Goal: Information Seeking & Learning: Learn about a topic

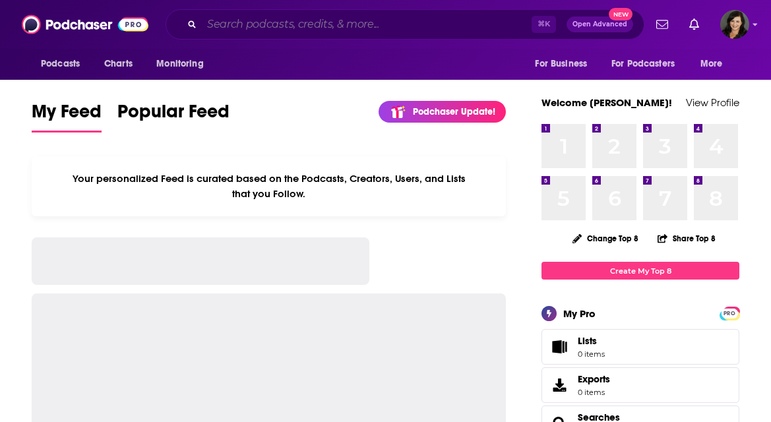
click at [235, 24] on input "Search podcasts, credits, & more..." at bounding box center [367, 24] width 330 height 21
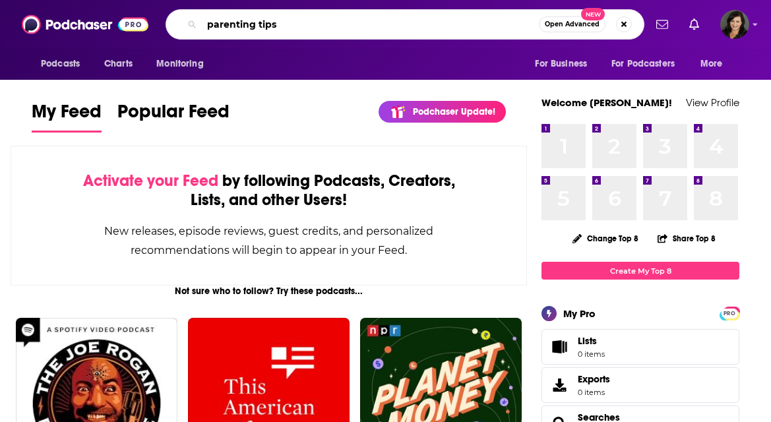
type input "parenting tips"
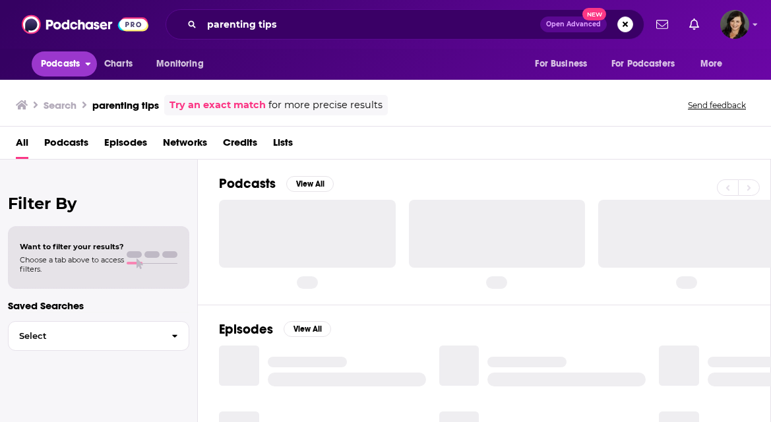
click at [65, 66] on span "Podcasts" at bounding box center [60, 64] width 39 height 18
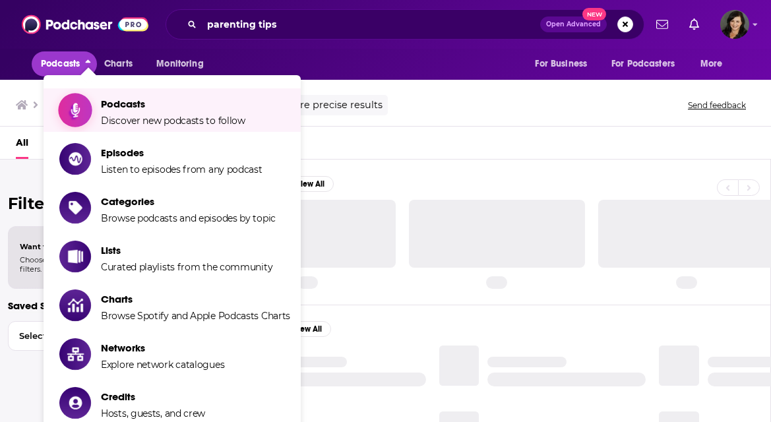
click at [108, 106] on span "Podcasts" at bounding box center [173, 104] width 145 height 13
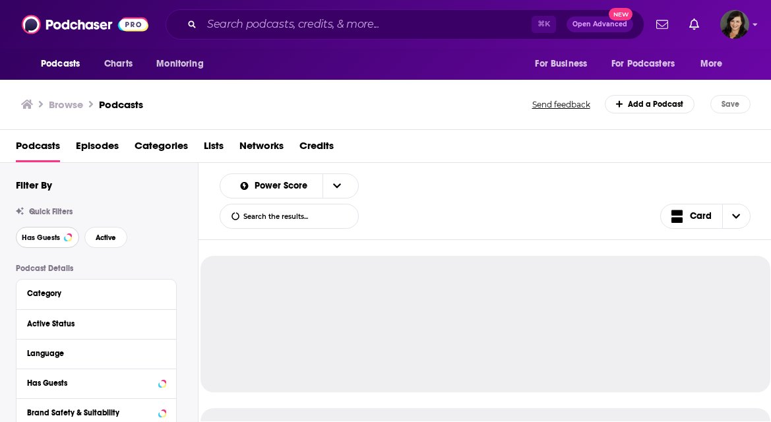
click at [56, 238] on span "Has Guests" at bounding box center [41, 237] width 38 height 7
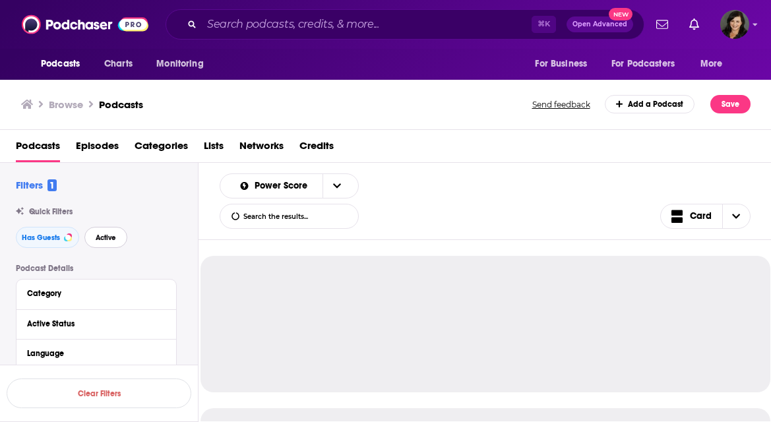
click at [118, 245] on button "Active" at bounding box center [105, 237] width 43 height 21
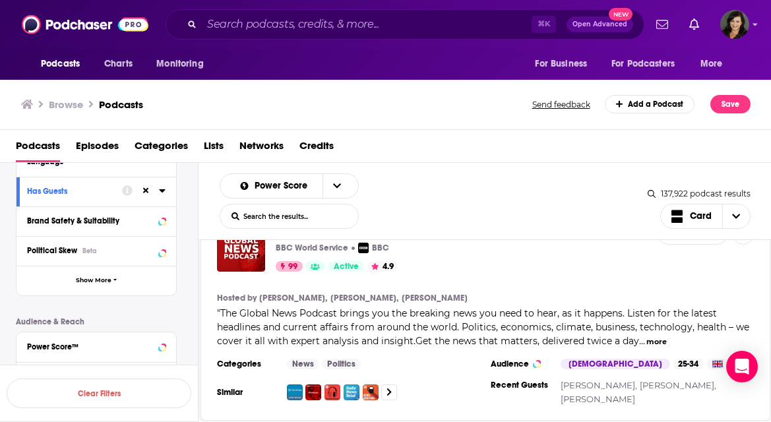
scroll to position [178, 0]
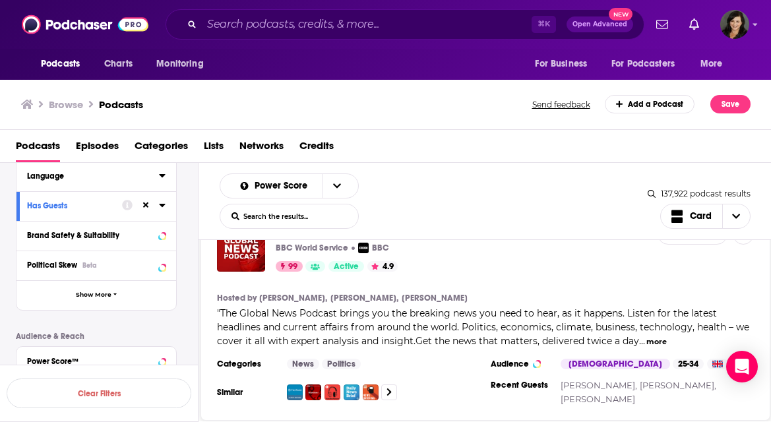
click at [163, 178] on icon at bounding box center [162, 175] width 6 height 3
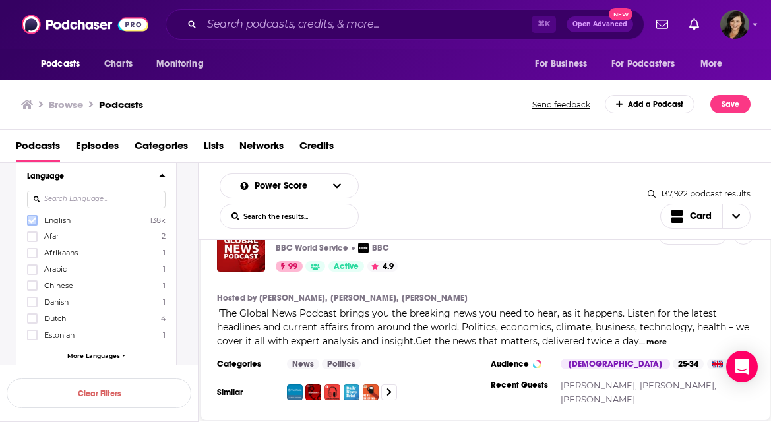
click at [32, 220] on icon at bounding box center [32, 220] width 8 height 8
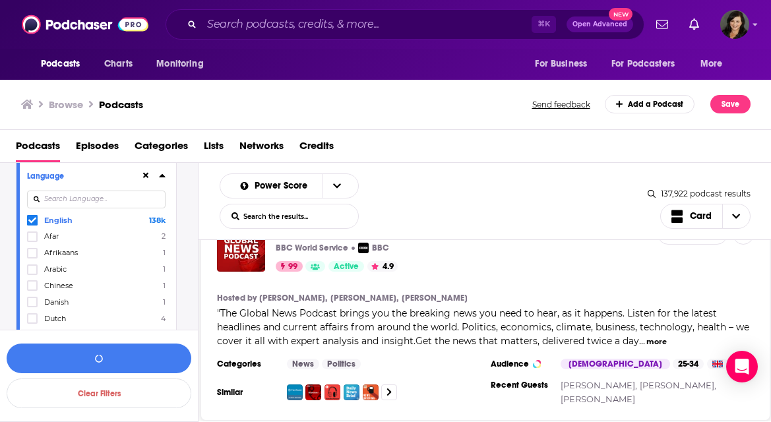
click at [160, 178] on icon at bounding box center [162, 175] width 6 height 3
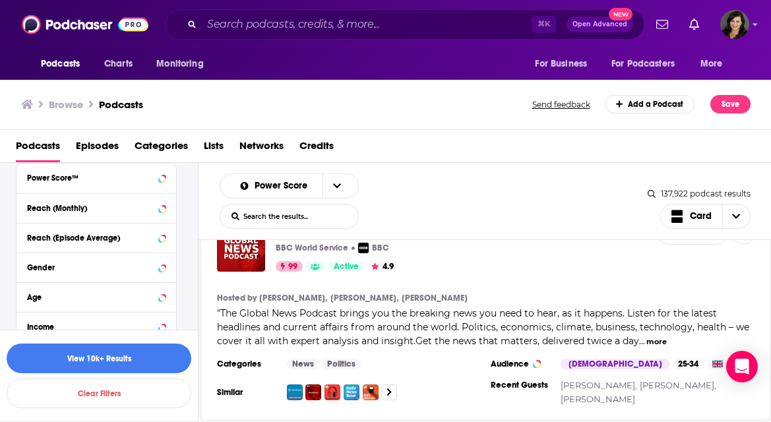
scroll to position [362, 0]
click at [130, 212] on div "Reach (Monthly)" at bounding box center [79, 207] width 105 height 9
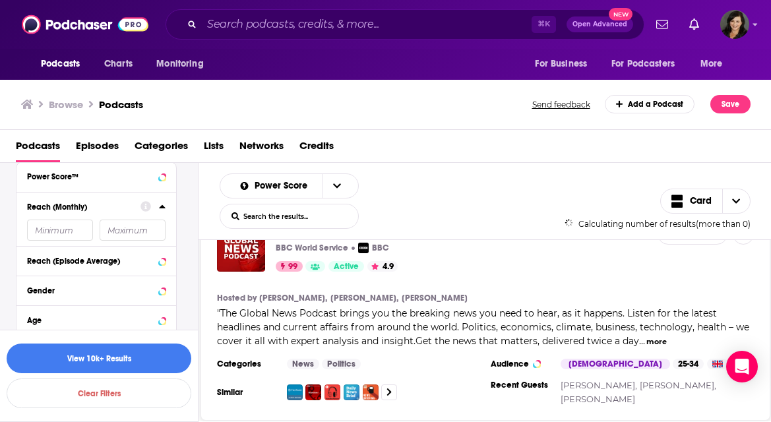
click at [84, 232] on input "number" at bounding box center [60, 230] width 66 height 21
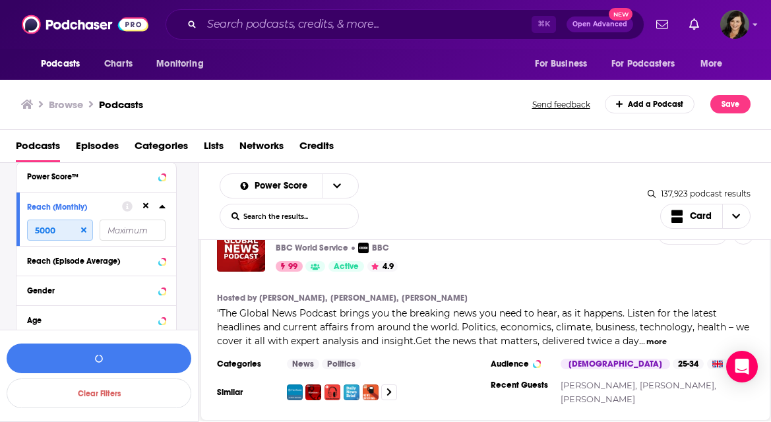
type input "5000"
click at [143, 366] on button "View 10k+ Results" at bounding box center [99, 359] width 185 height 30
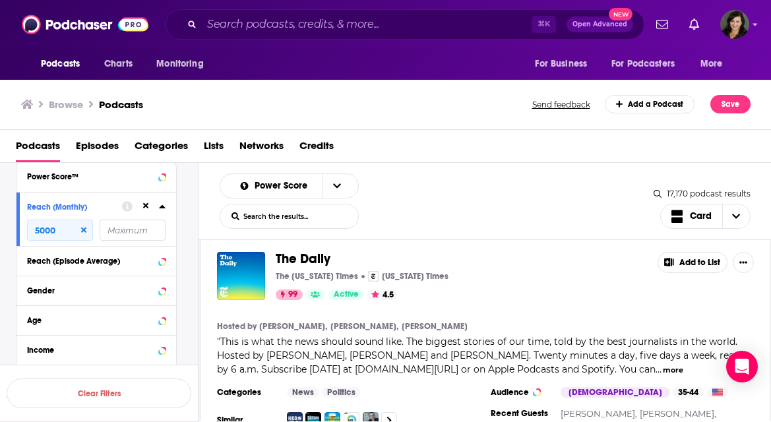
scroll to position [457, 0]
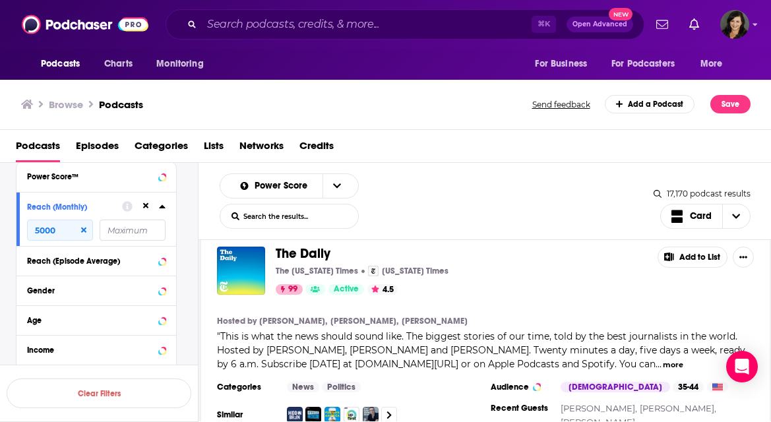
click at [134, 232] on input "number" at bounding box center [133, 230] width 66 height 21
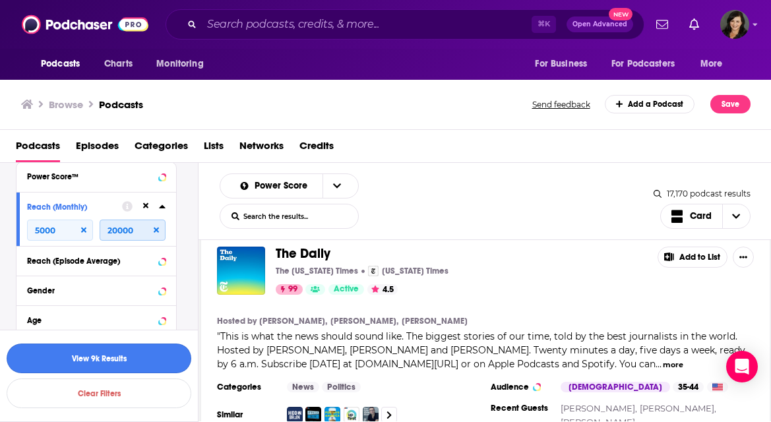
type input "20000"
click at [118, 366] on button "View 9k Results" at bounding box center [99, 359] width 185 height 30
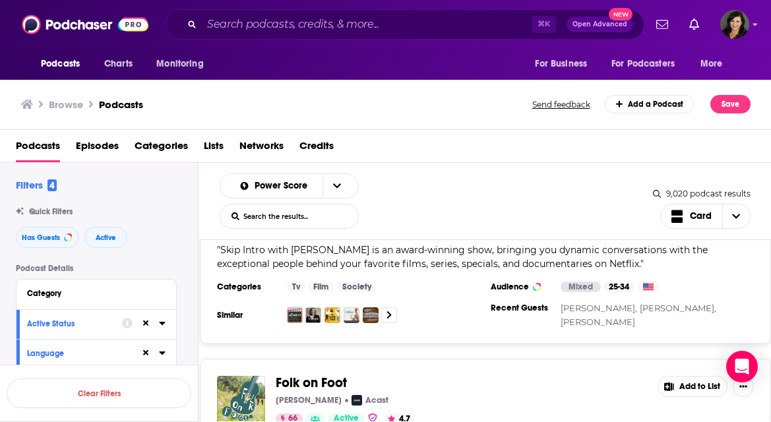
click at [48, 184] on span "4" at bounding box center [52, 185] width 9 height 12
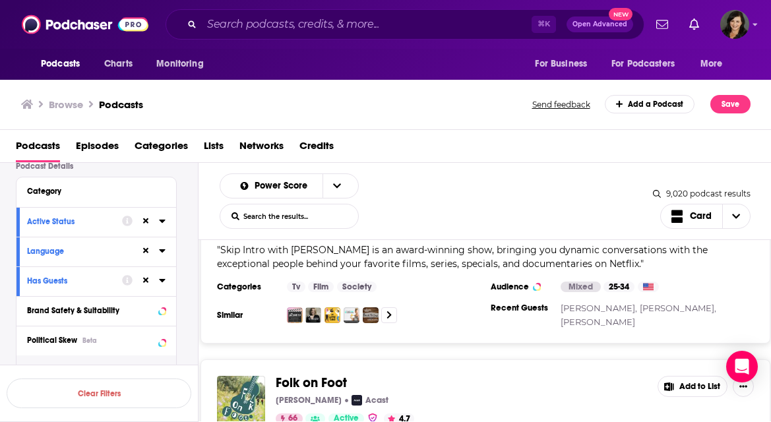
scroll to position [96, 0]
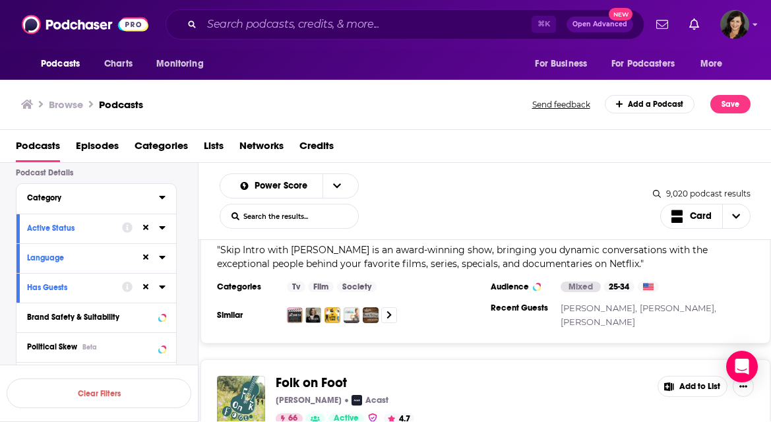
click at [159, 196] on icon at bounding box center [162, 197] width 7 height 11
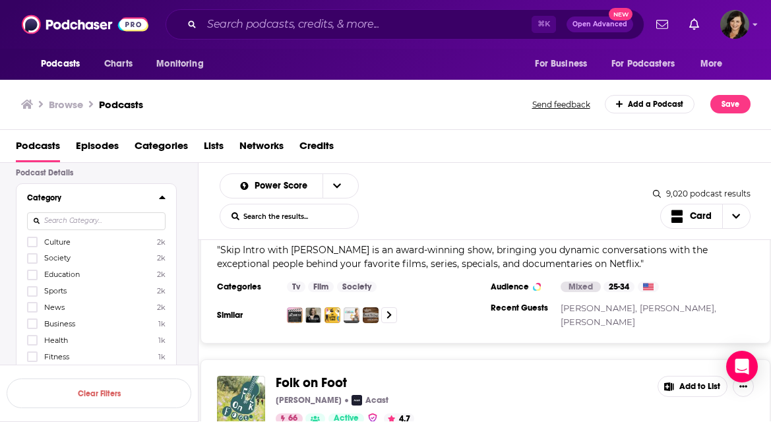
click at [116, 219] on input at bounding box center [96, 221] width 139 height 18
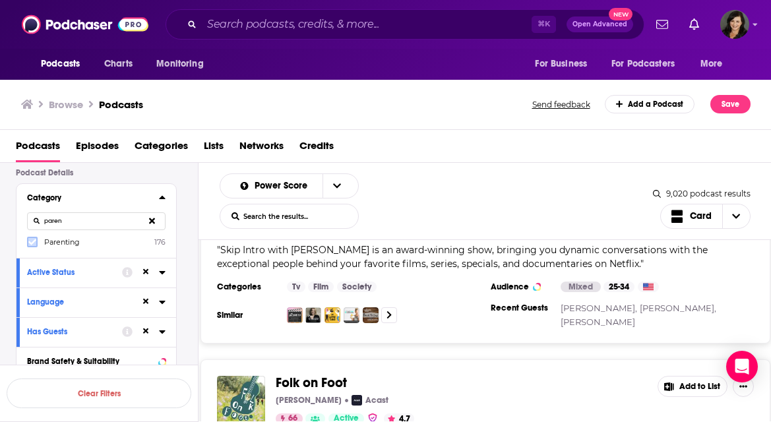
type input "paren"
click at [33, 244] on icon at bounding box center [32, 243] width 8 height 6
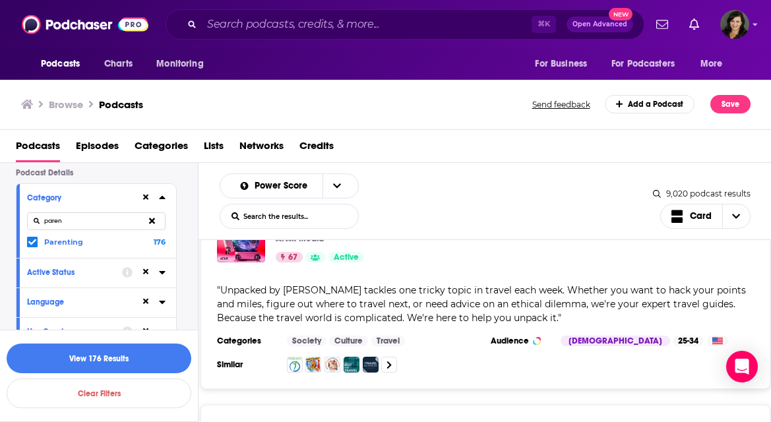
scroll to position [0, 0]
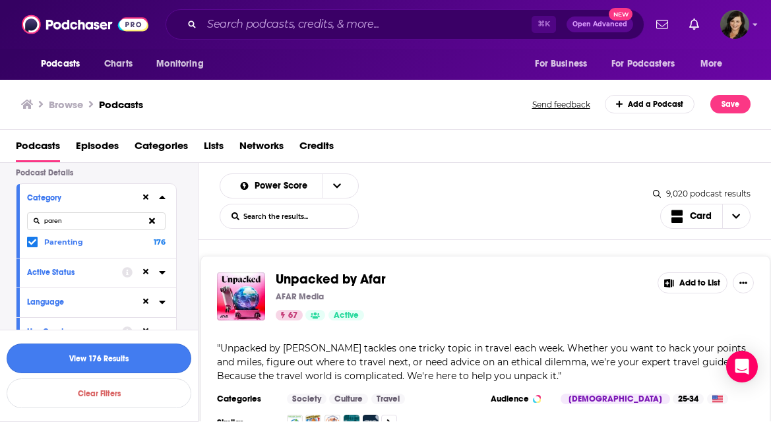
click at [146, 358] on button "View 176 Results" at bounding box center [99, 359] width 185 height 30
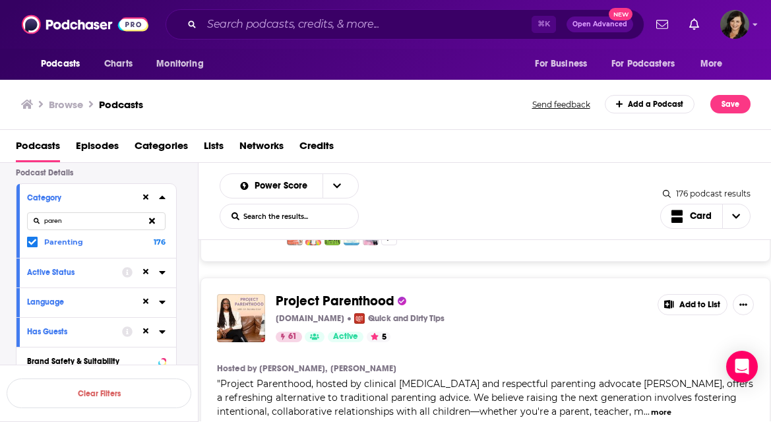
scroll to position [1074, 0]
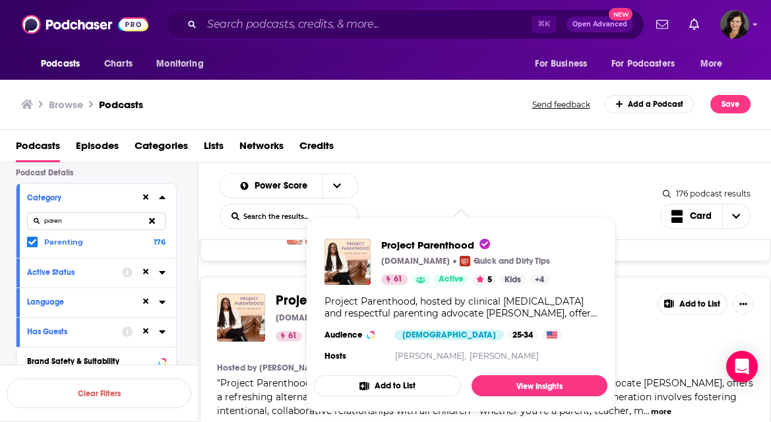
click at [271, 377] on div "" Project Parenthood, hosted by clinical psychologist and respectful parenting …" at bounding box center [485, 398] width 537 height 42
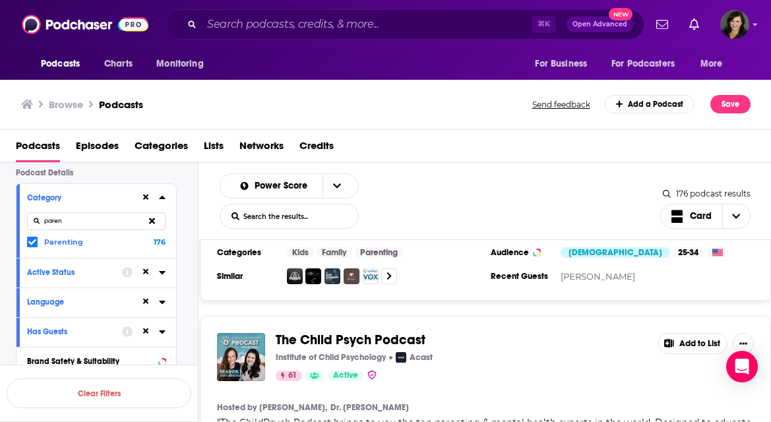
scroll to position [1465, 0]
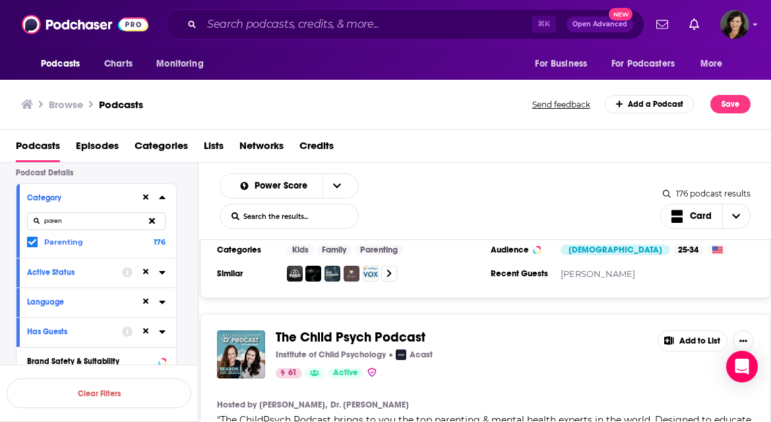
click at [558, 400] on section "Hosted by Dr. Tania Johnson, Dr. Tammy Schamuhn" at bounding box center [485, 405] width 537 height 11
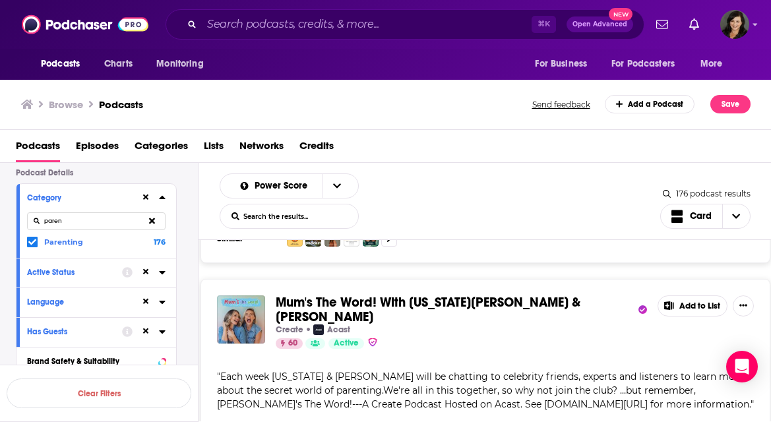
scroll to position [2854, 0]
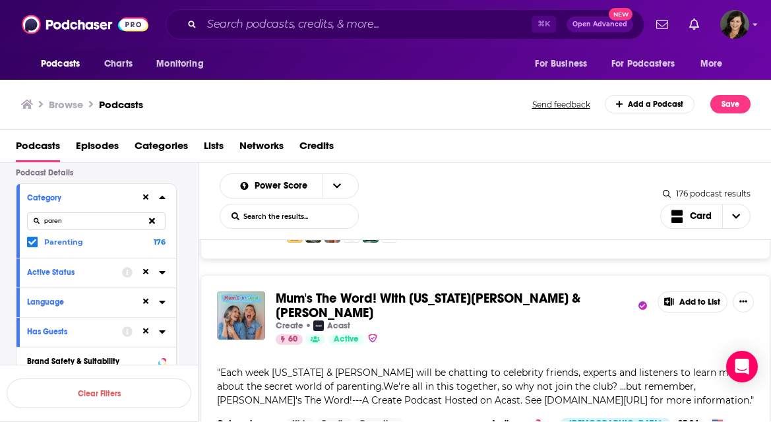
click at [279, 367] on span "Each week Georgia & Kelsey will be chatting to celebrity friends, experts and l…" at bounding box center [484, 387] width 534 height 40
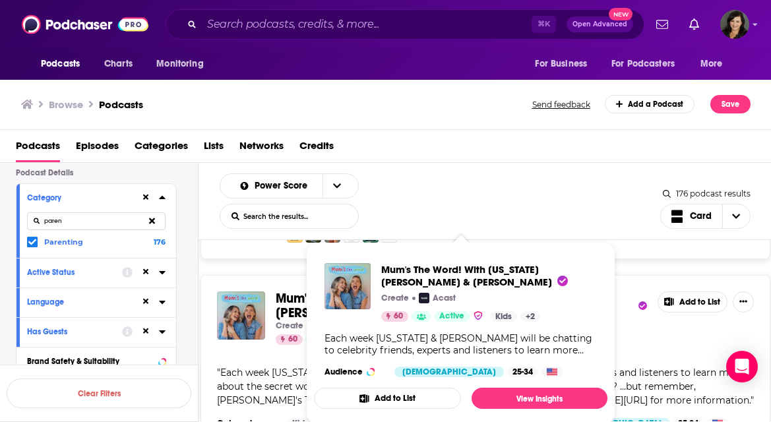
click at [249, 367] on span "Each week Georgia & Kelsey will be chatting to celebrity friends, experts and l…" at bounding box center [484, 387] width 534 height 40
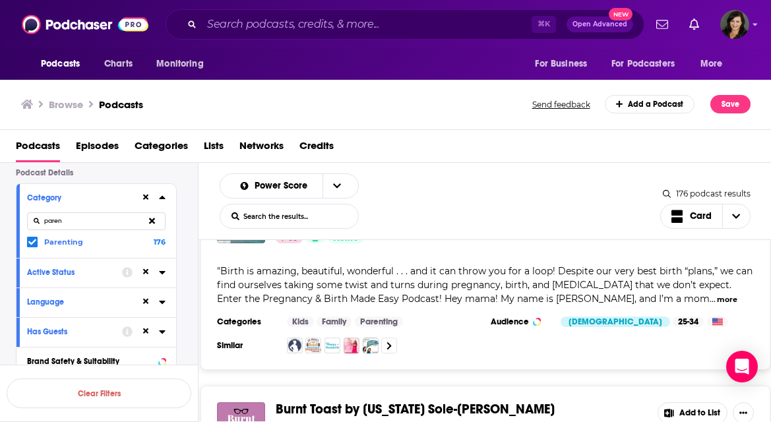
scroll to position [5260, 0]
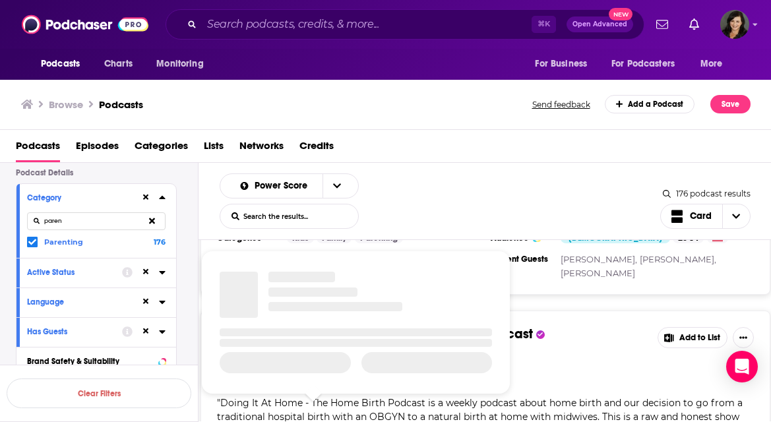
scroll to position [5655, 0]
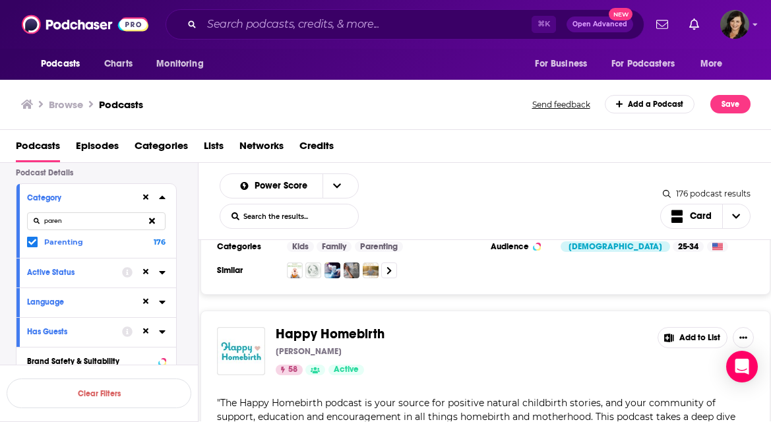
click at [536, 348] on div "Happy Homebirth Katelyn Fusco 58 Active Add to List " The Happy Homebirth podca…" at bounding box center [486, 406] width 570 height 191
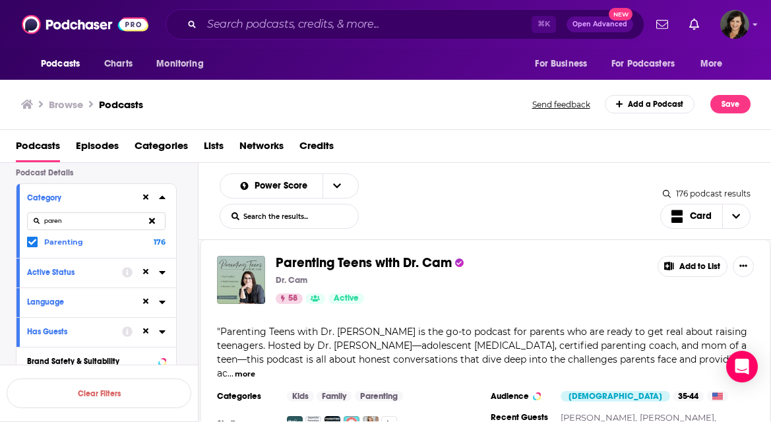
scroll to position [6165, 0]
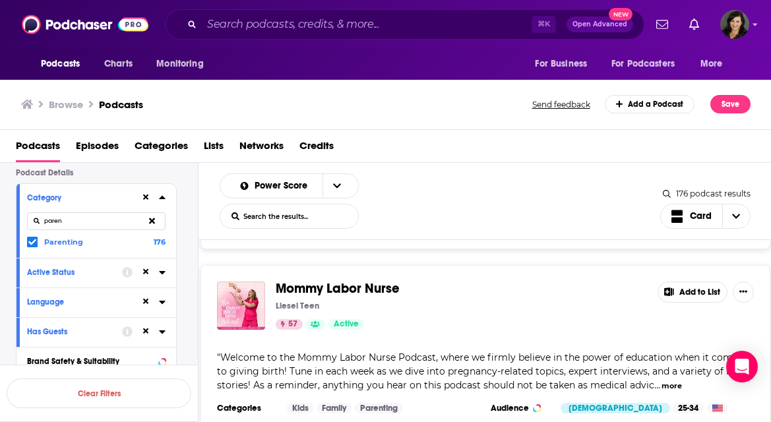
scroll to position [8315, 0]
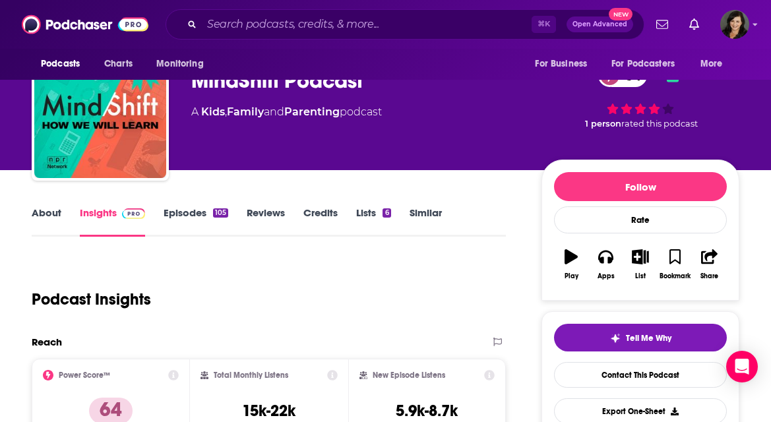
scroll to position [44, 0]
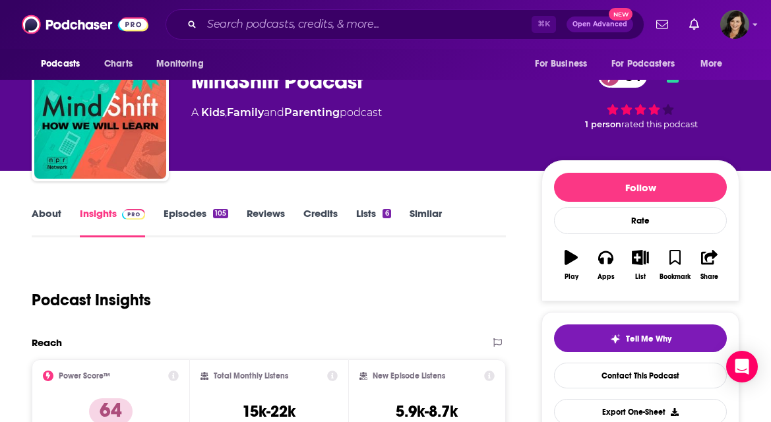
click at [189, 212] on link "Episodes 105" at bounding box center [196, 222] width 65 height 30
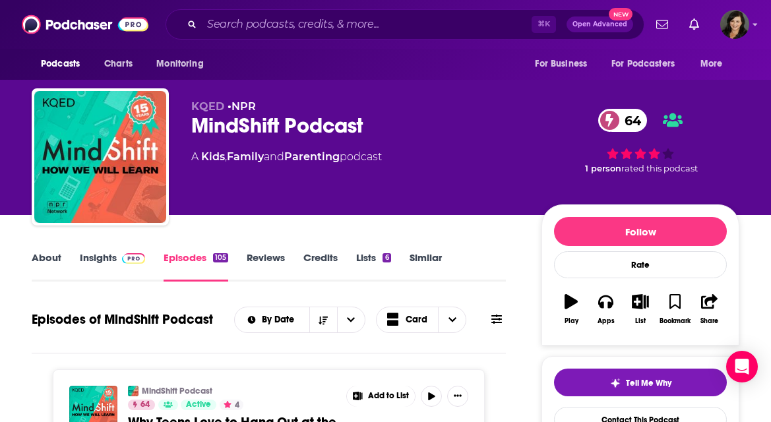
click at [103, 261] on link "Insights" at bounding box center [112, 266] width 65 height 30
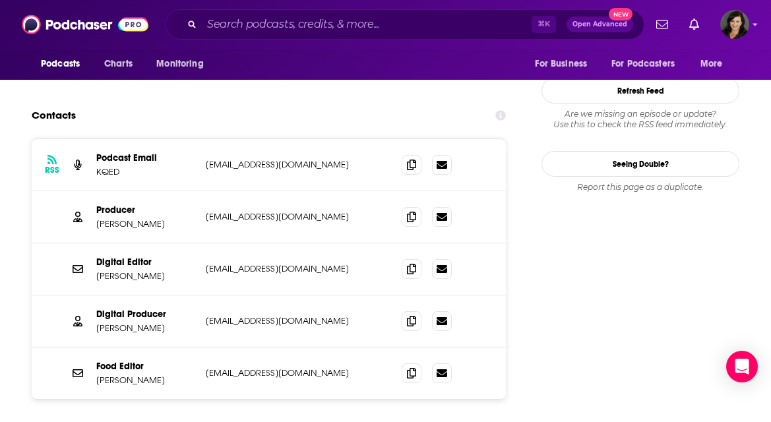
scroll to position [1381, 0]
